Goal: Task Accomplishment & Management: Manage account settings

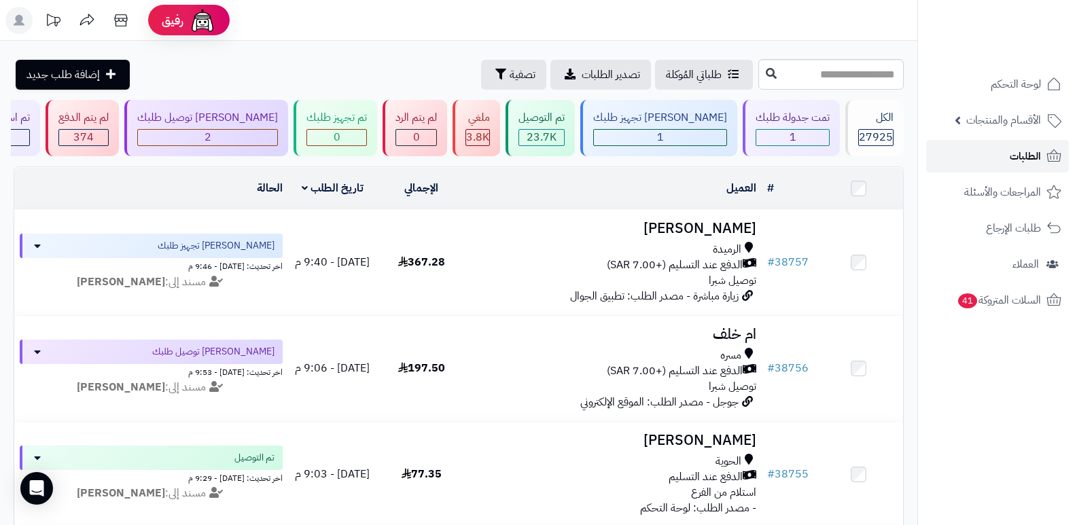
click at [593, 158] on span "الطلبات" at bounding box center [1025, 156] width 31 height 19
click at [1015, 158] on span "الطلبات" at bounding box center [1025, 156] width 31 height 19
click at [1021, 149] on span "الطلبات" at bounding box center [1025, 156] width 31 height 19
click at [1024, 163] on span "الطلبات" at bounding box center [1025, 156] width 31 height 19
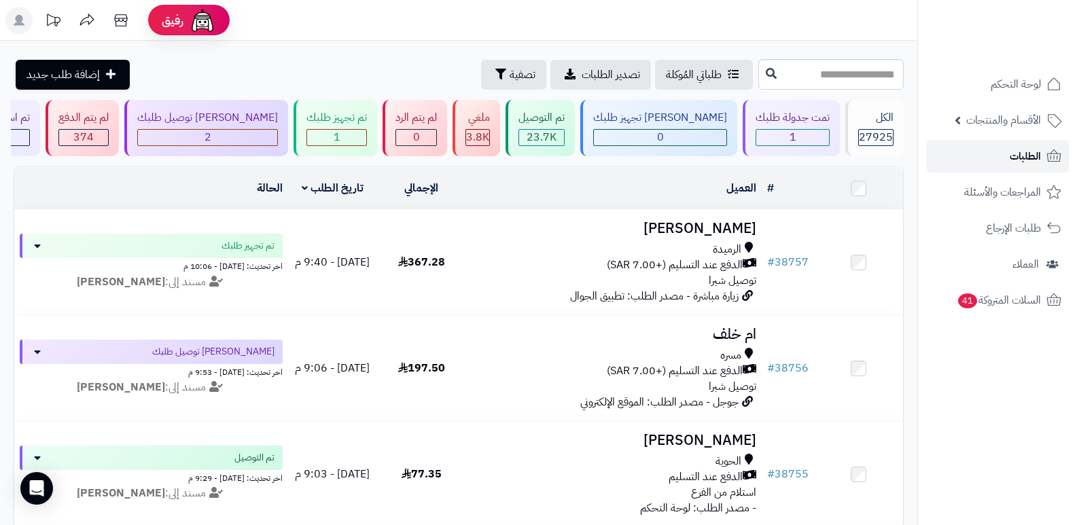
click at [1006, 150] on link "الطلبات" at bounding box center [997, 156] width 143 height 33
click at [1006, 163] on link "الطلبات" at bounding box center [997, 156] width 143 height 33
click at [1025, 149] on span "الطلبات" at bounding box center [1025, 156] width 31 height 19
click at [1009, 162] on link "الطلبات" at bounding box center [997, 156] width 143 height 33
